Goal: Book appointment/travel/reservation

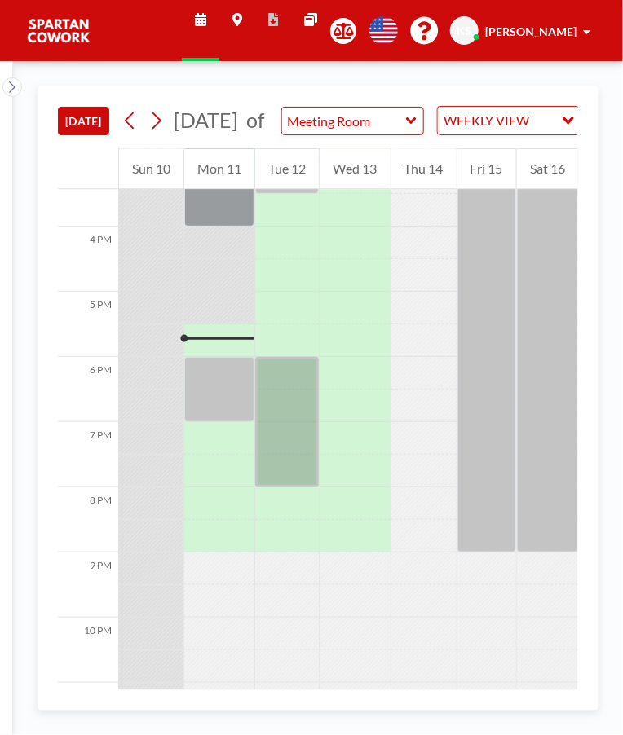
scroll to position [1007, 0]
click at [225, 386] on div at bounding box center [219, 388] width 70 height 65
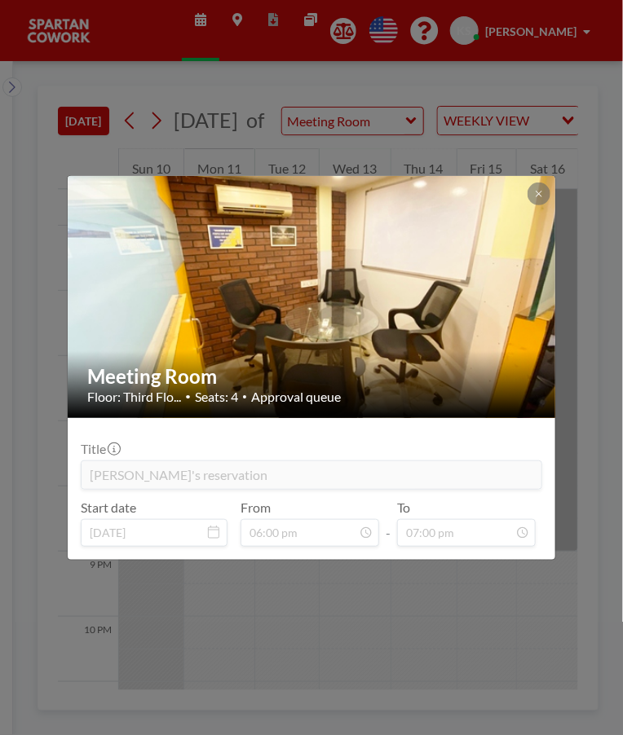
click at [471, 634] on div "Meeting Room Floor: Third Flo... • Seats: 4 • Approval queue Title [PERSON_NAME…" at bounding box center [311, 367] width 623 height 735
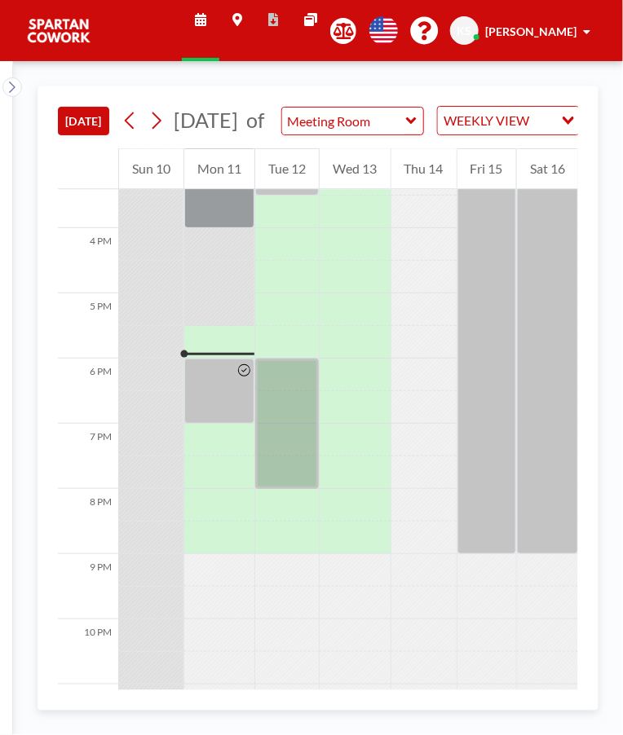
scroll to position [1007, 0]
click at [232, 395] on div at bounding box center [219, 388] width 70 height 65
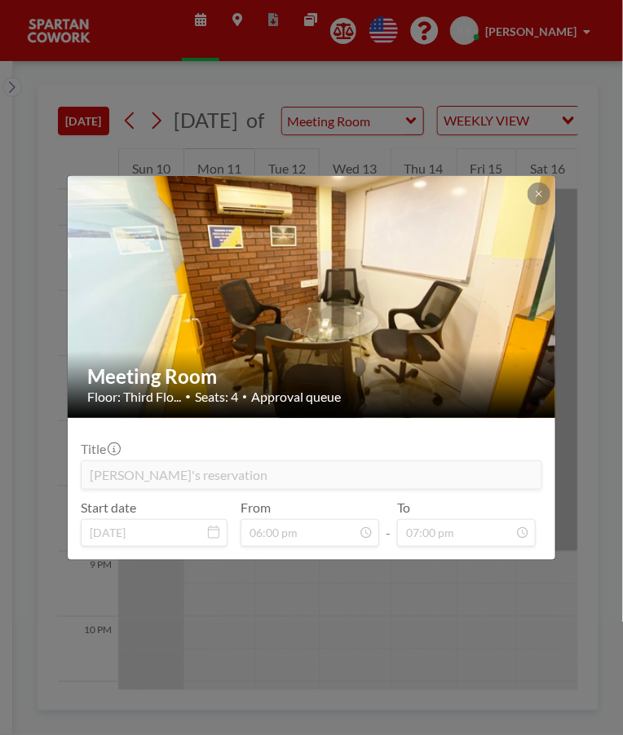
click at [533, 634] on div "Meeting Room Floor: Third Flo... • Seats: 4 • Approval queue Title [PERSON_NAME…" at bounding box center [311, 367] width 623 height 735
